Goal: Information Seeking & Learning: Stay updated

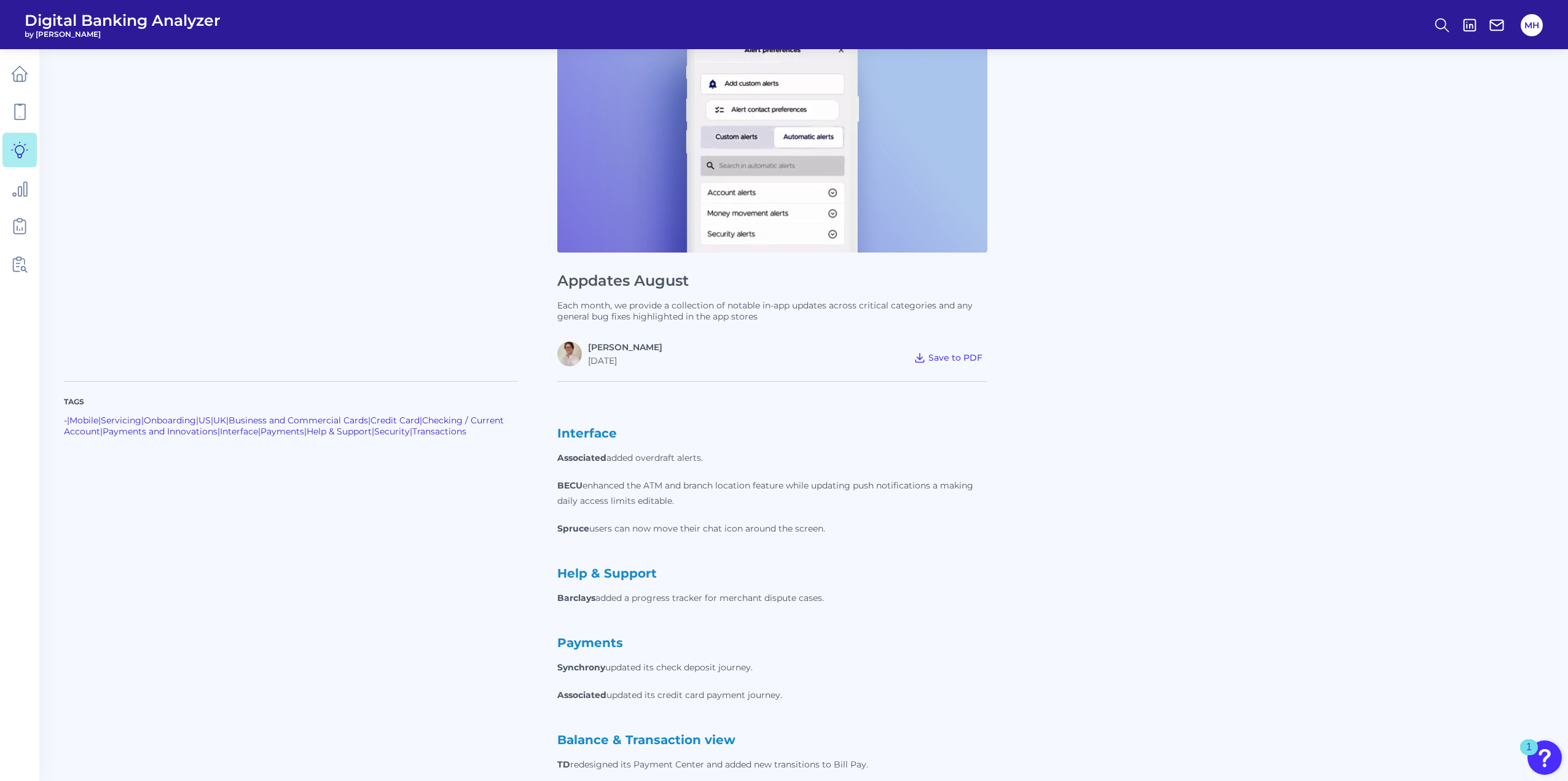
scroll to position [102, 0]
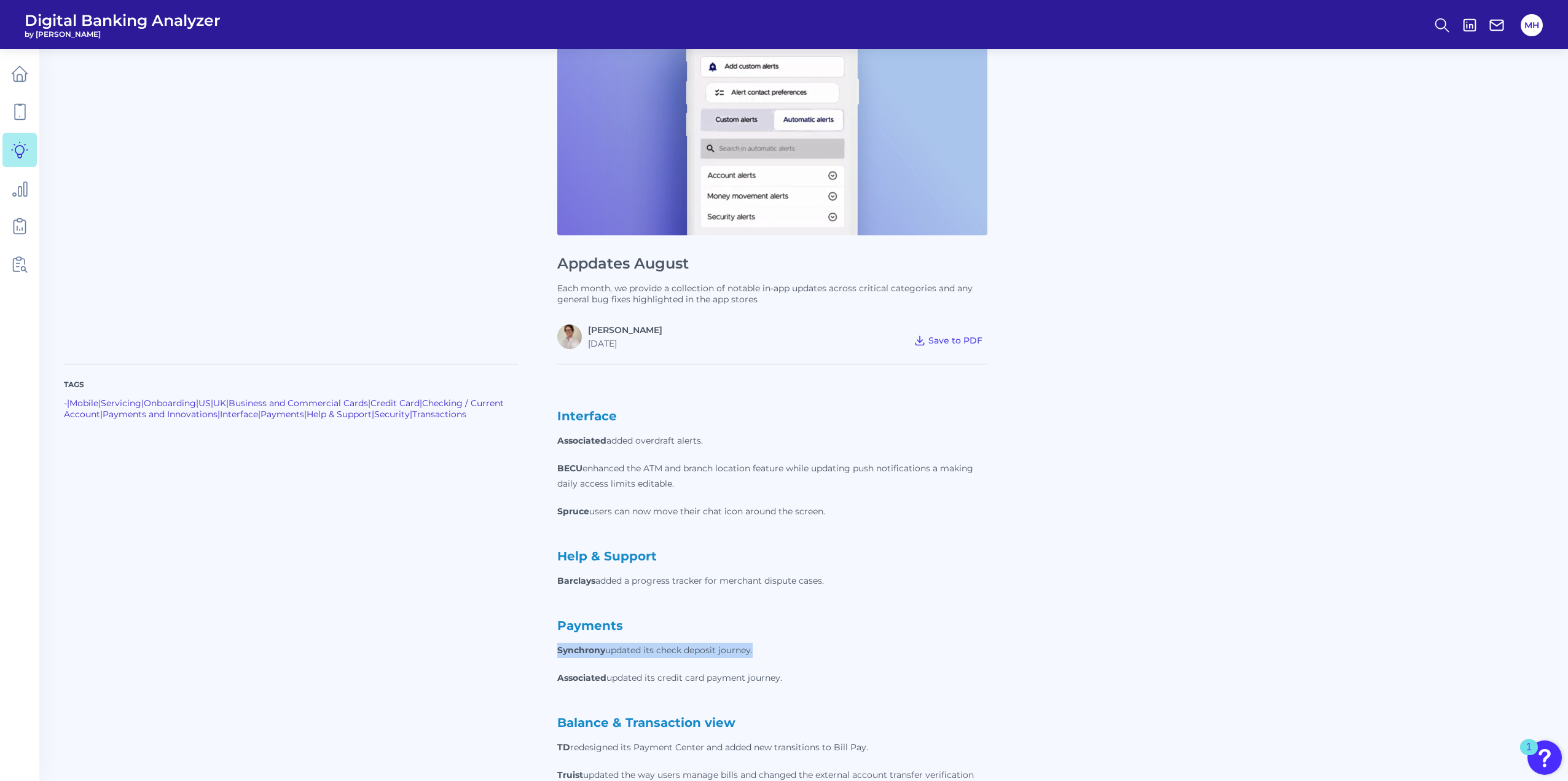
drag, startPoint x: 559, startPoint y: 647, endPoint x: 758, endPoint y: 642, distance: 199.1
click at [758, 643] on p "Synchrony updated its check deposit journey." at bounding box center [772, 650] width 430 height 16
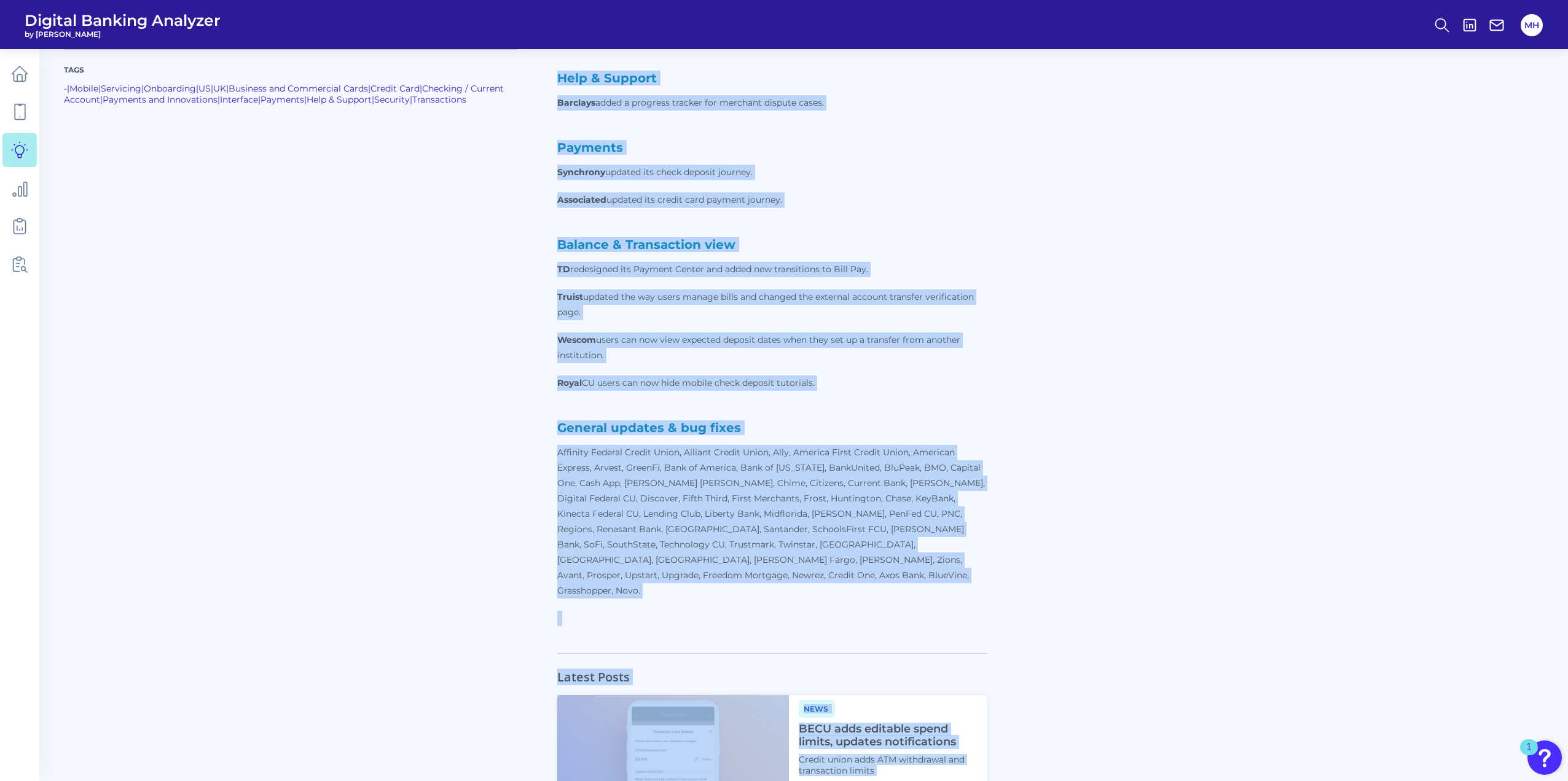
scroll to position [647, 0]
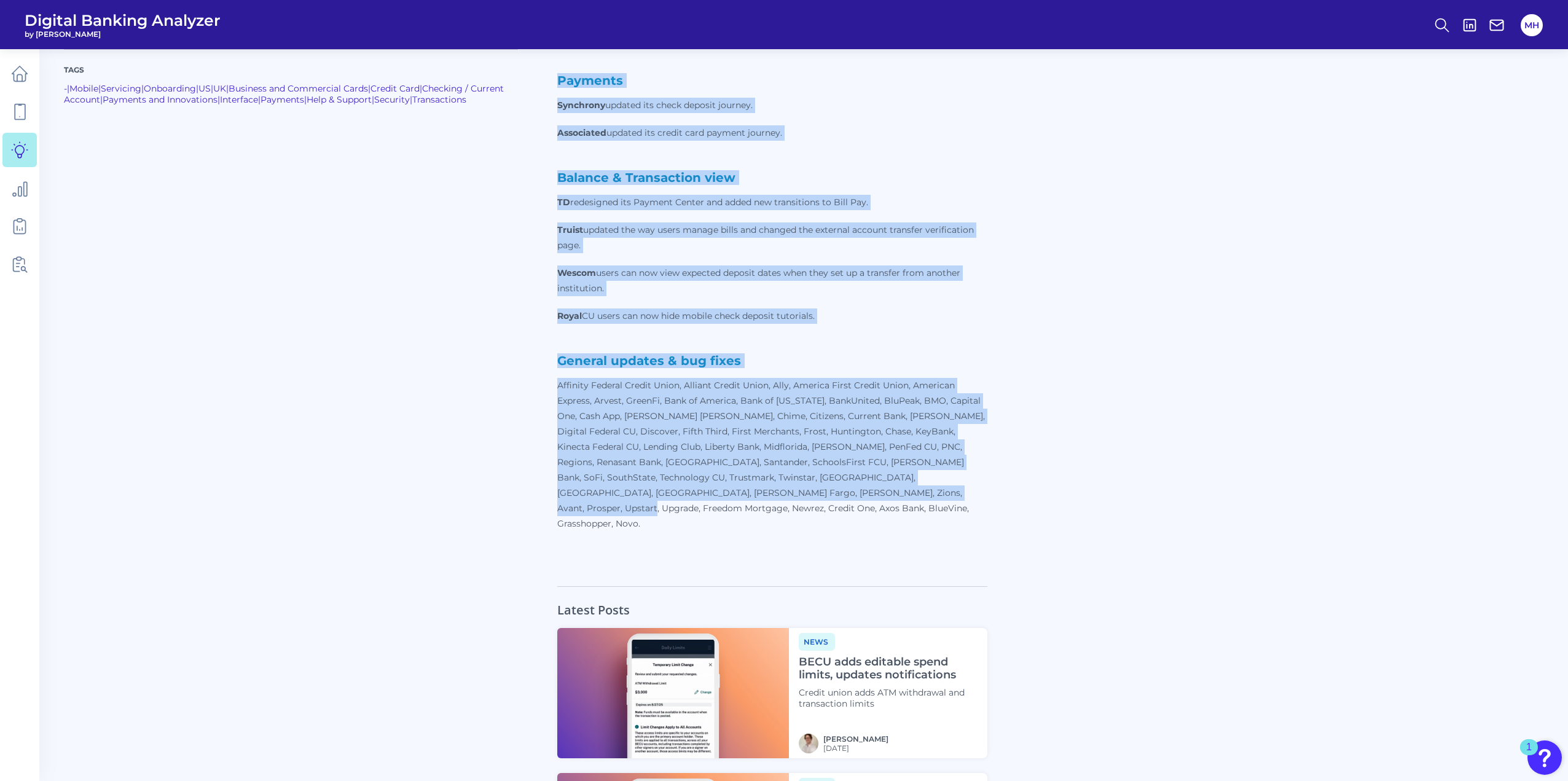
drag, startPoint x: 558, startPoint y: 410, endPoint x: 893, endPoint y: 485, distance: 343.3
click at [893, 485] on p "Interface Associated added overdraft alerts. BECU enhanced the ATM and branch l…" at bounding box center [772, 211] width 430 height 695
copy p "Interface Associated added overdraft alerts. BECU enhanced the ATM and branch l…"
click at [818, 484] on p "Affinity Federal Credit Union, Alliant Credit Union, Ally, America First Credit…" at bounding box center [772, 455] width 430 height 153
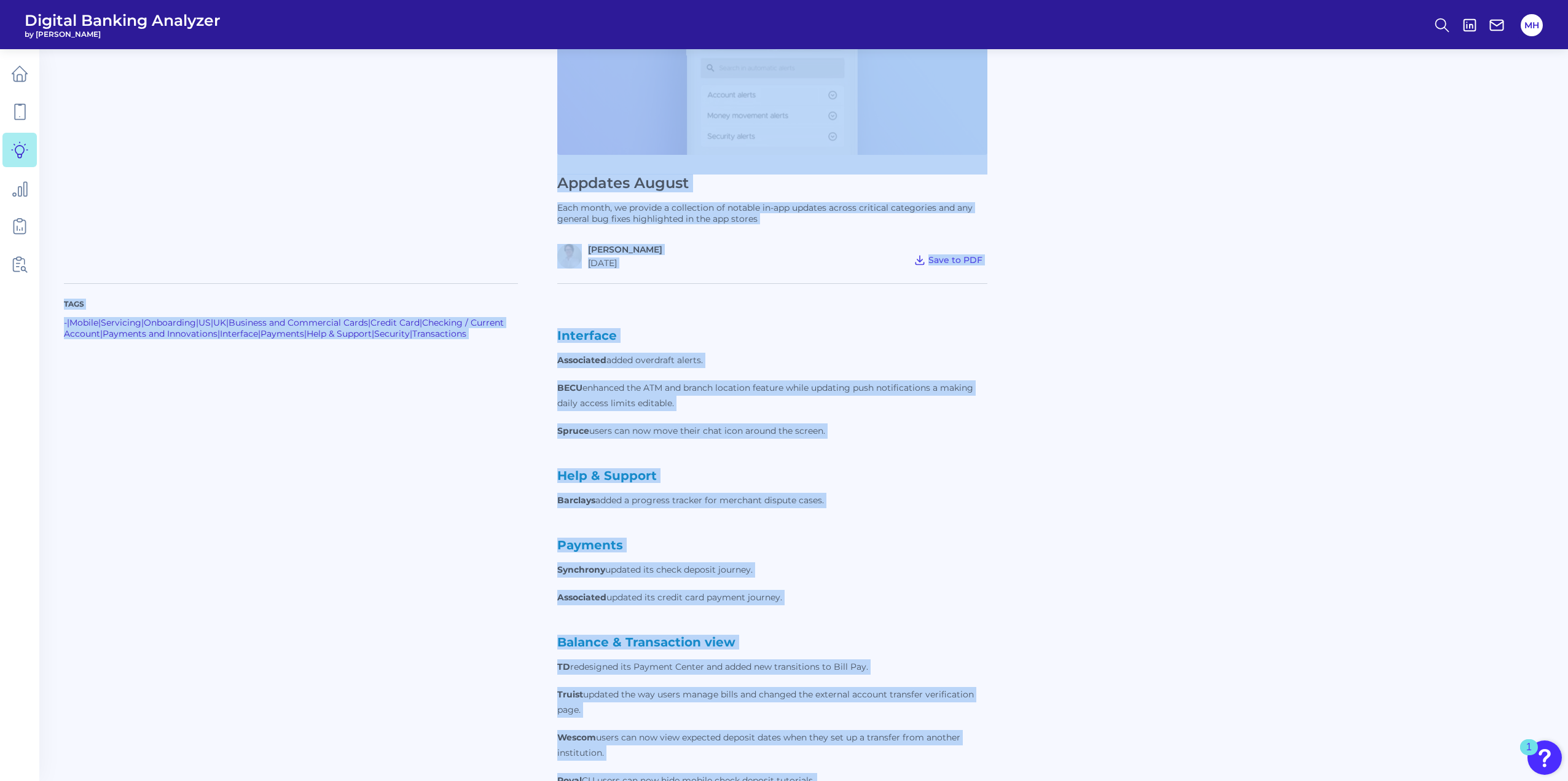
scroll to position [156, 0]
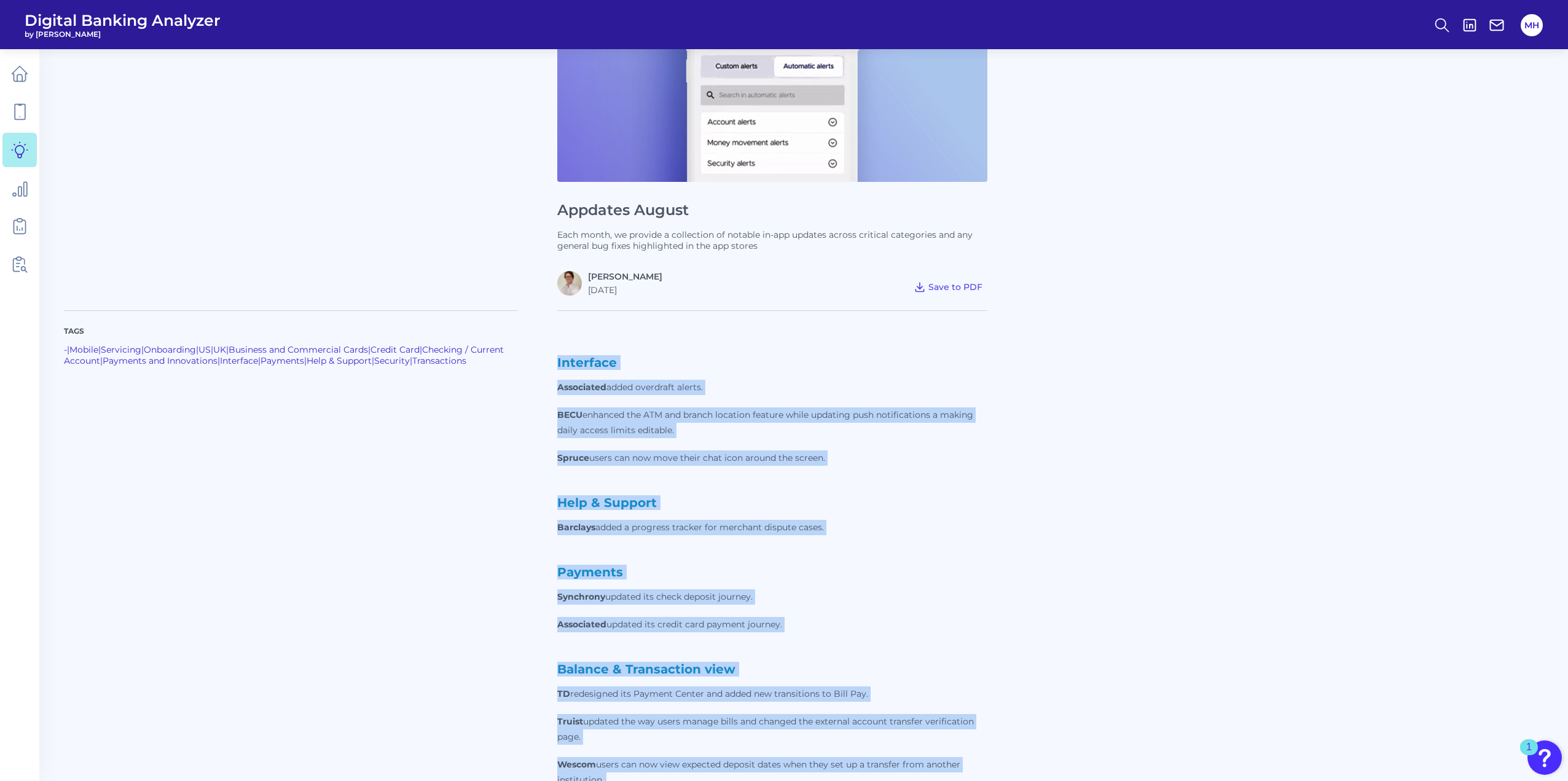
drag, startPoint x: 875, startPoint y: 487, endPoint x: 558, endPoint y: 360, distance: 341.5
click at [558, 360] on p "Interface Associated added overdraft alerts. BECU enhanced the ATM and branch l…" at bounding box center [772, 703] width 430 height 695
copy p "Interface Associated added overdraft alerts. BECU enhanced the ATM and branch l…"
